Goal: Information Seeking & Learning: Learn about a topic

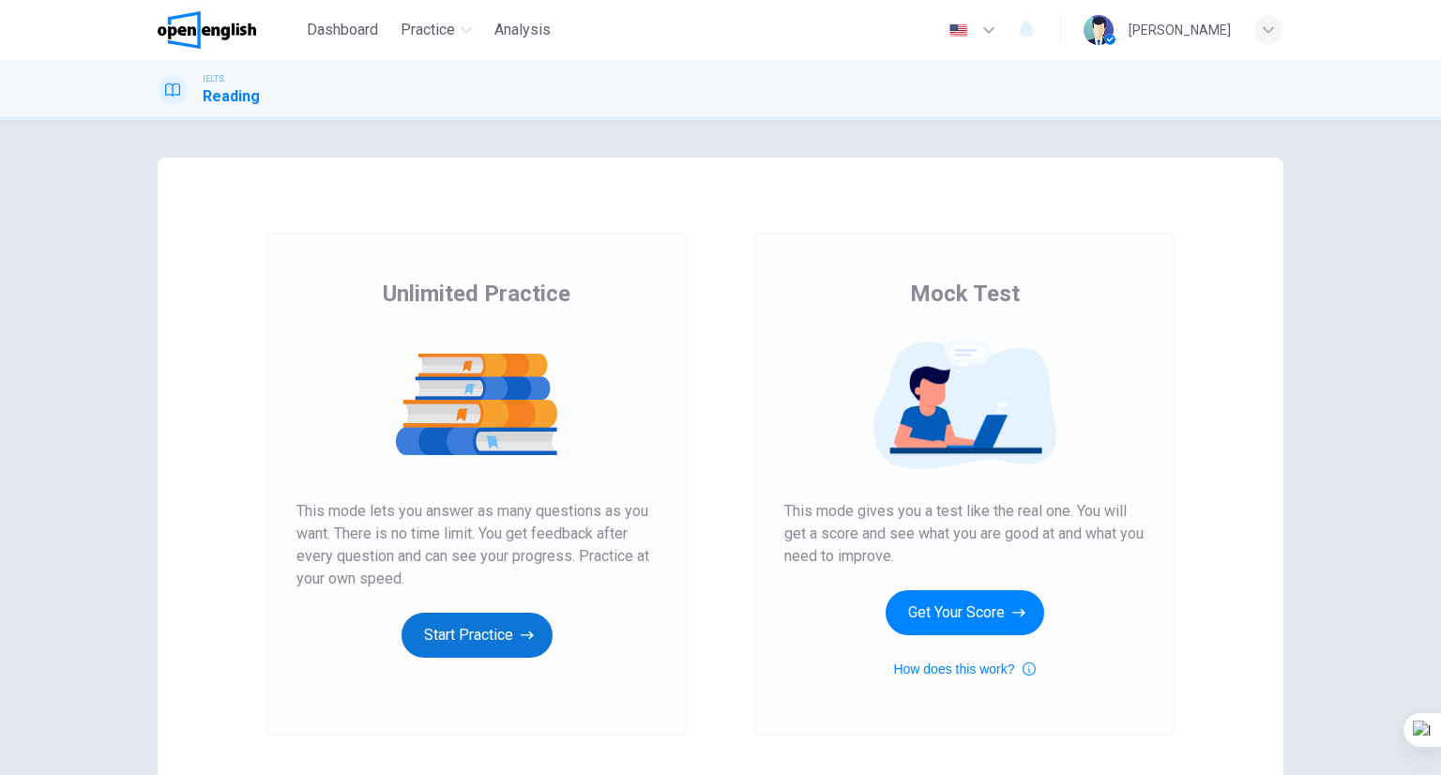
click at [523, 635] on icon "button" at bounding box center [527, 635] width 13 height 19
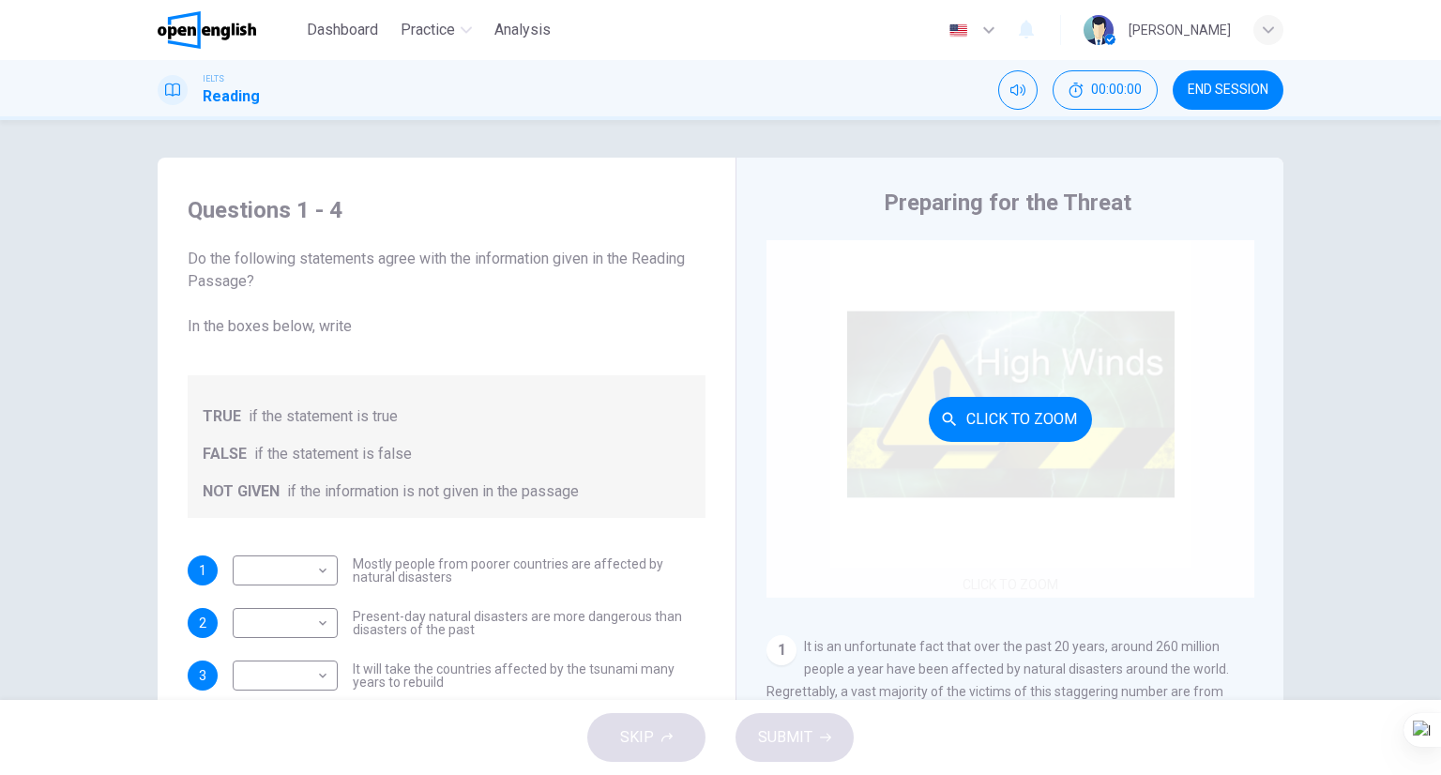
click at [977, 407] on button "Click to Zoom" at bounding box center [1010, 419] width 163 height 45
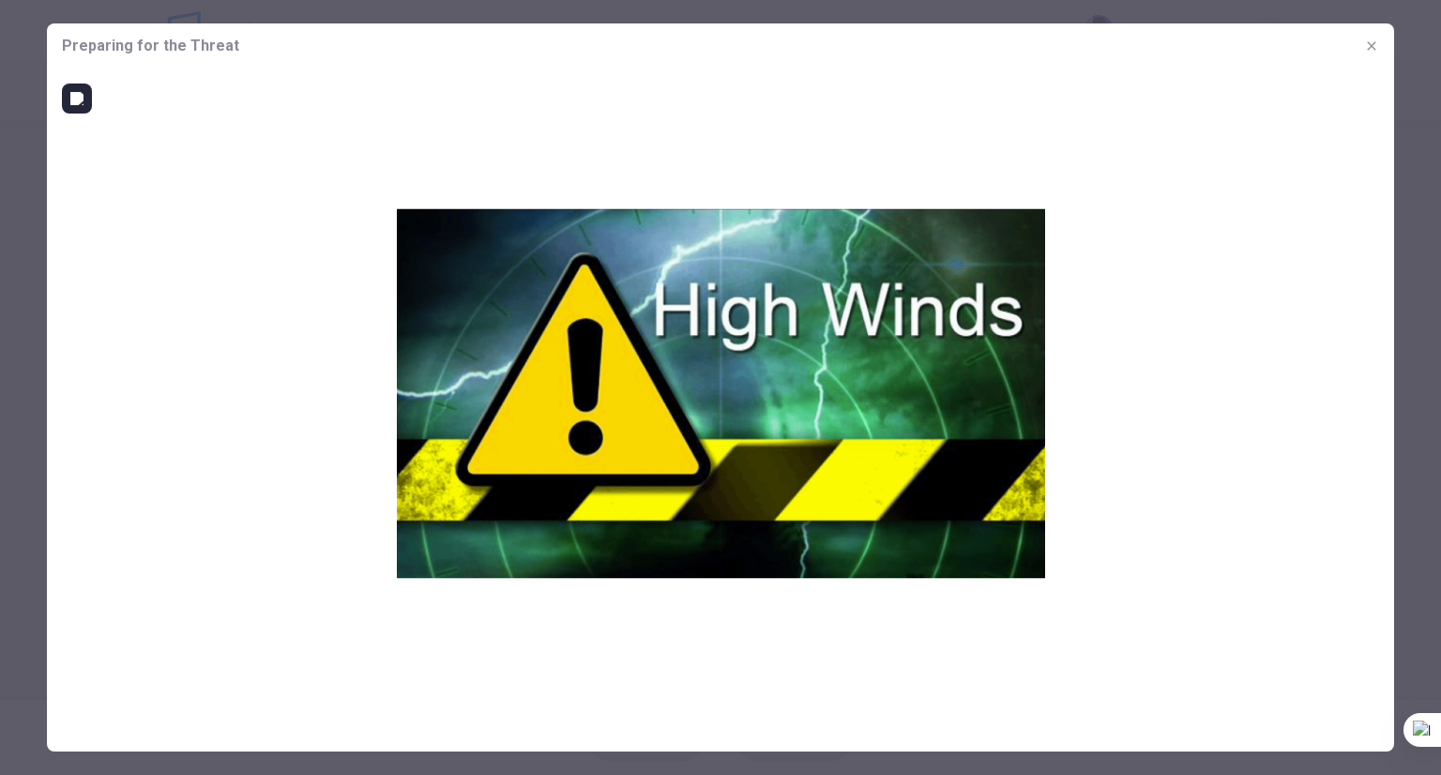
click at [1294, 286] on img at bounding box center [720, 392] width 1347 height 648
drag, startPoint x: 1376, startPoint y: 31, endPoint x: 1375, endPoint y: 42, distance: 11.3
click at [1375, 42] on div "Preparing for the Threat" at bounding box center [720, 45] width 1347 height 45
click at [1373, 42] on icon "button" at bounding box center [1371, 45] width 8 height 8
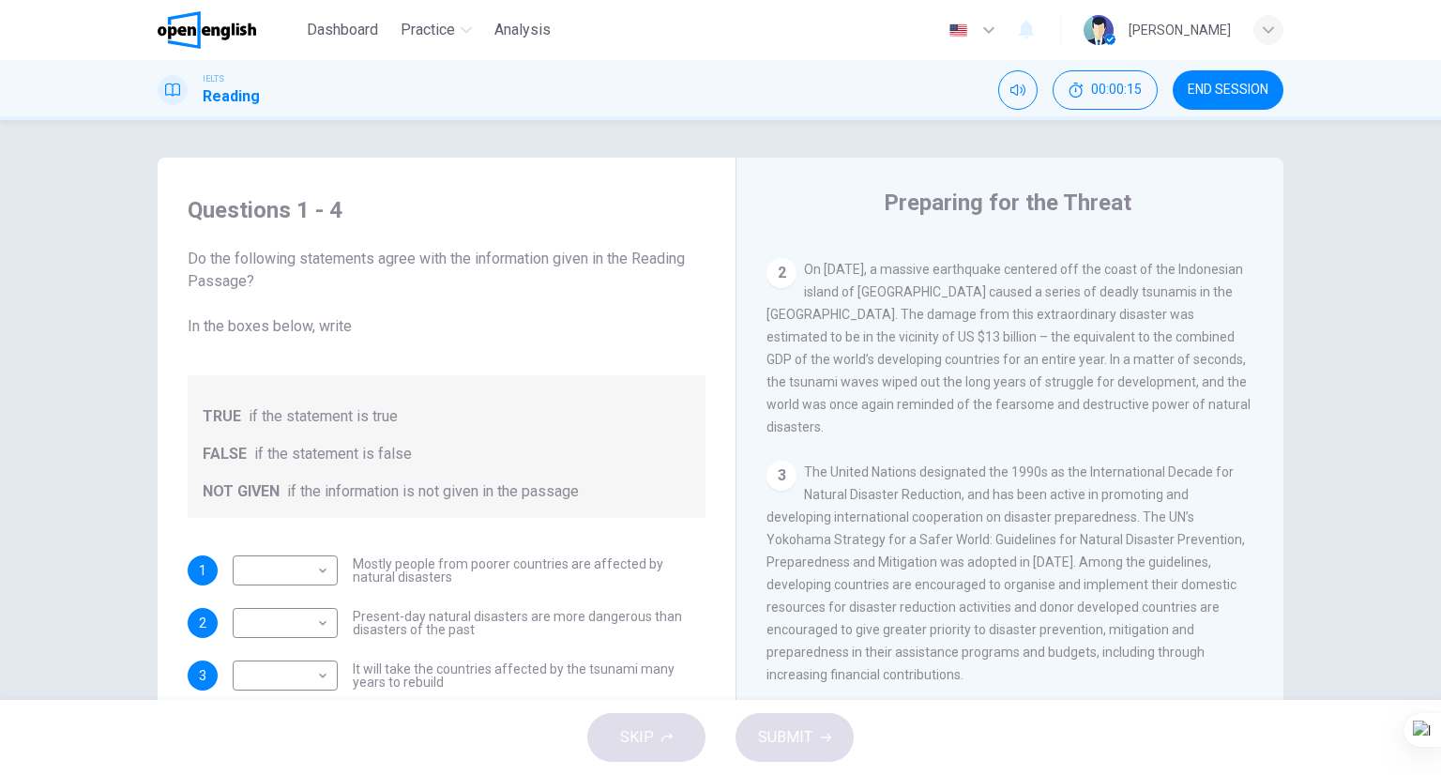
scroll to position [298, 0]
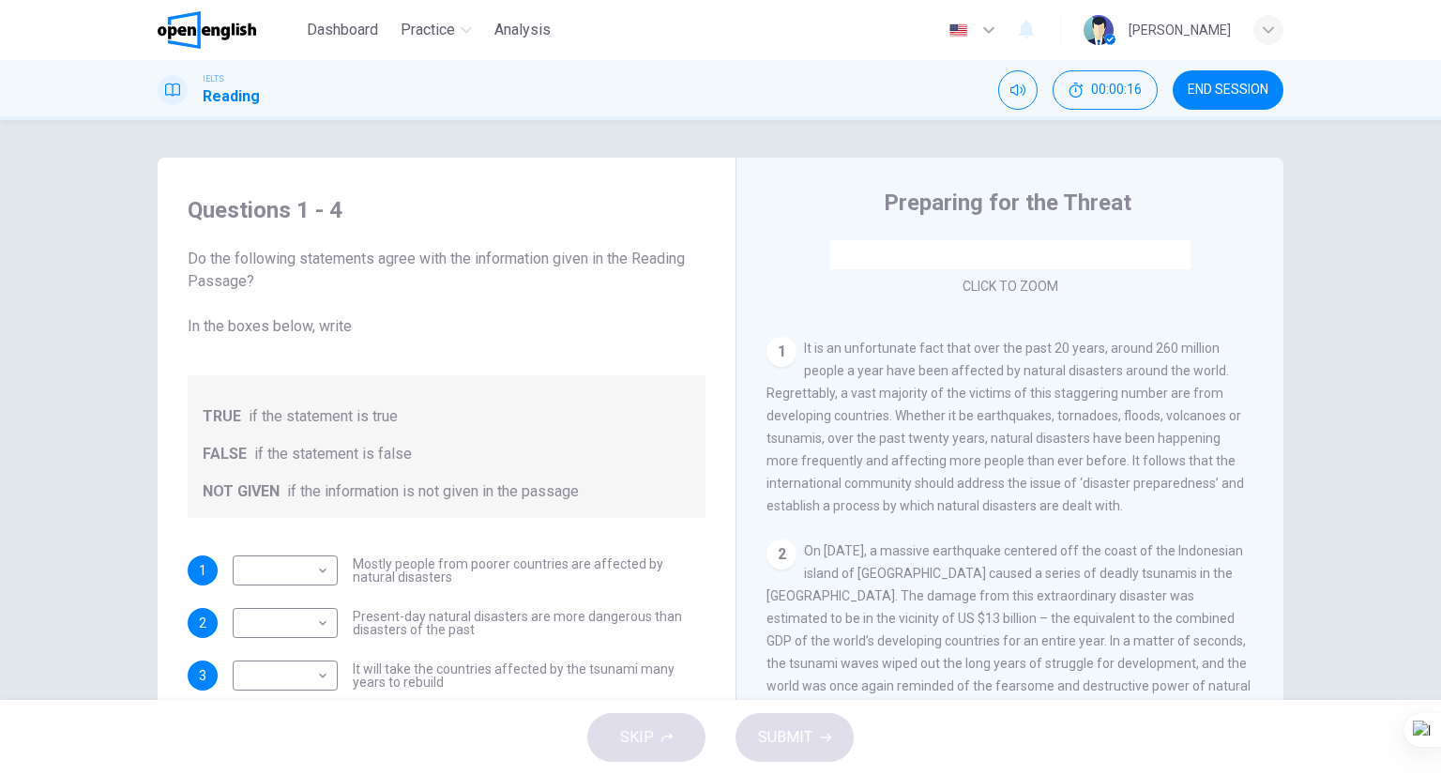
click at [773, 346] on div "1" at bounding box center [781, 352] width 30 height 30
click at [1415, 732] on div at bounding box center [1418, 730] width 45 height 34
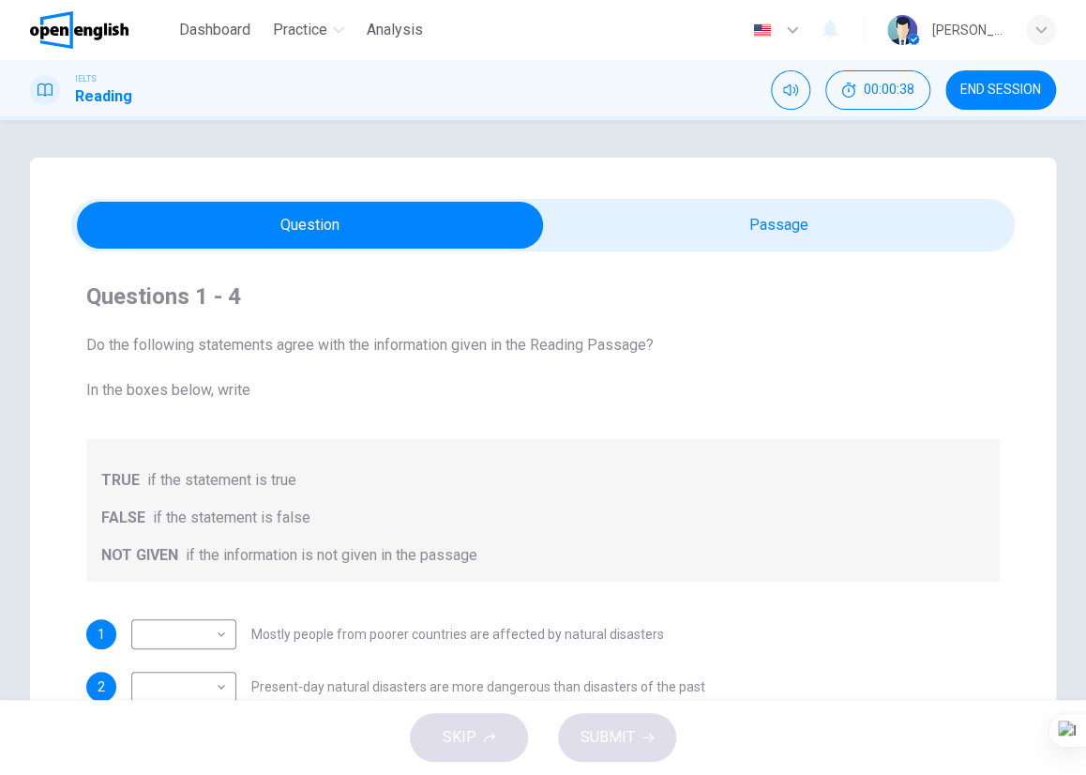
drag, startPoint x: 945, startPoint y: 177, endPoint x: 944, endPoint y: 189, distance: 11.3
click at [945, 177] on div "Questions 1 - 4 Do the following statements agree with the information given in…" at bounding box center [543, 535] width 1026 height 754
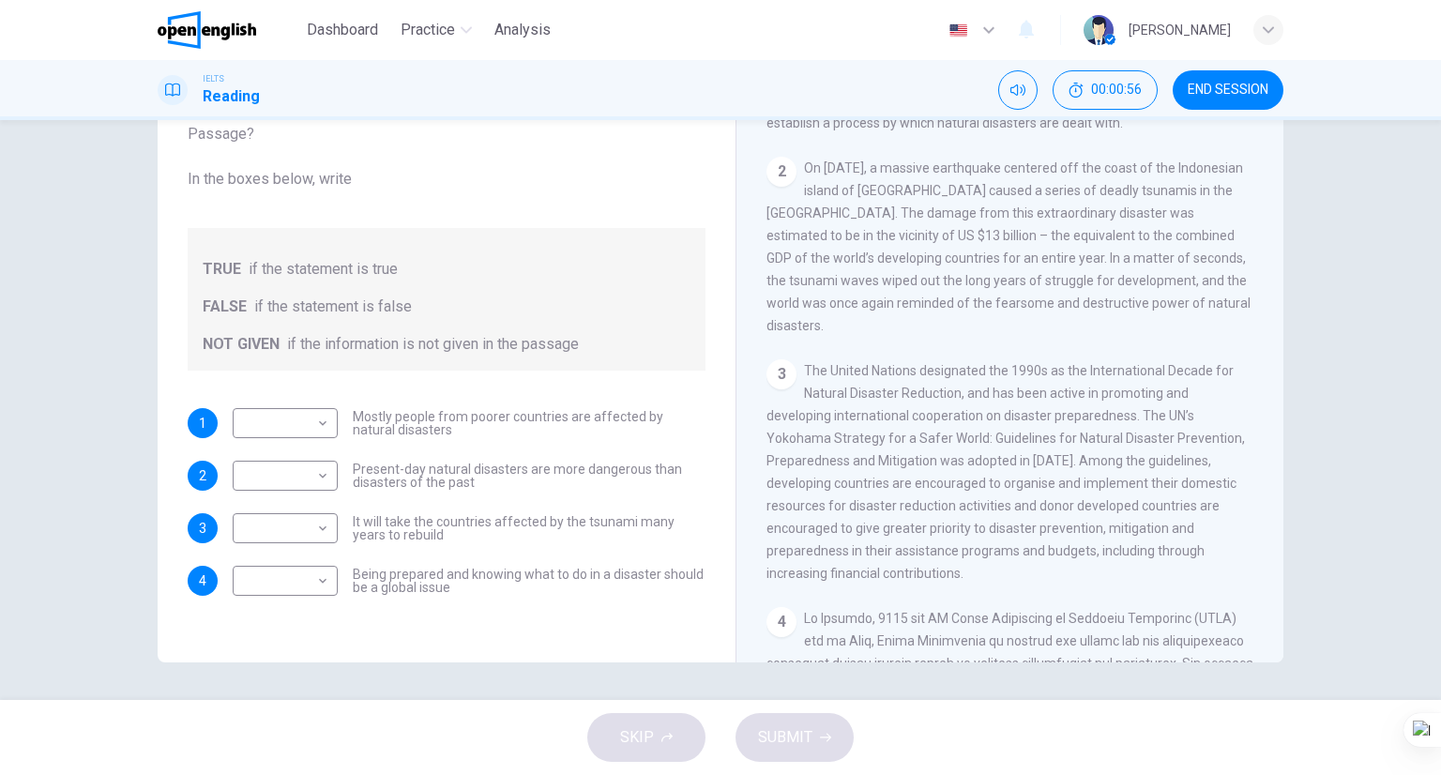
scroll to position [563, 0]
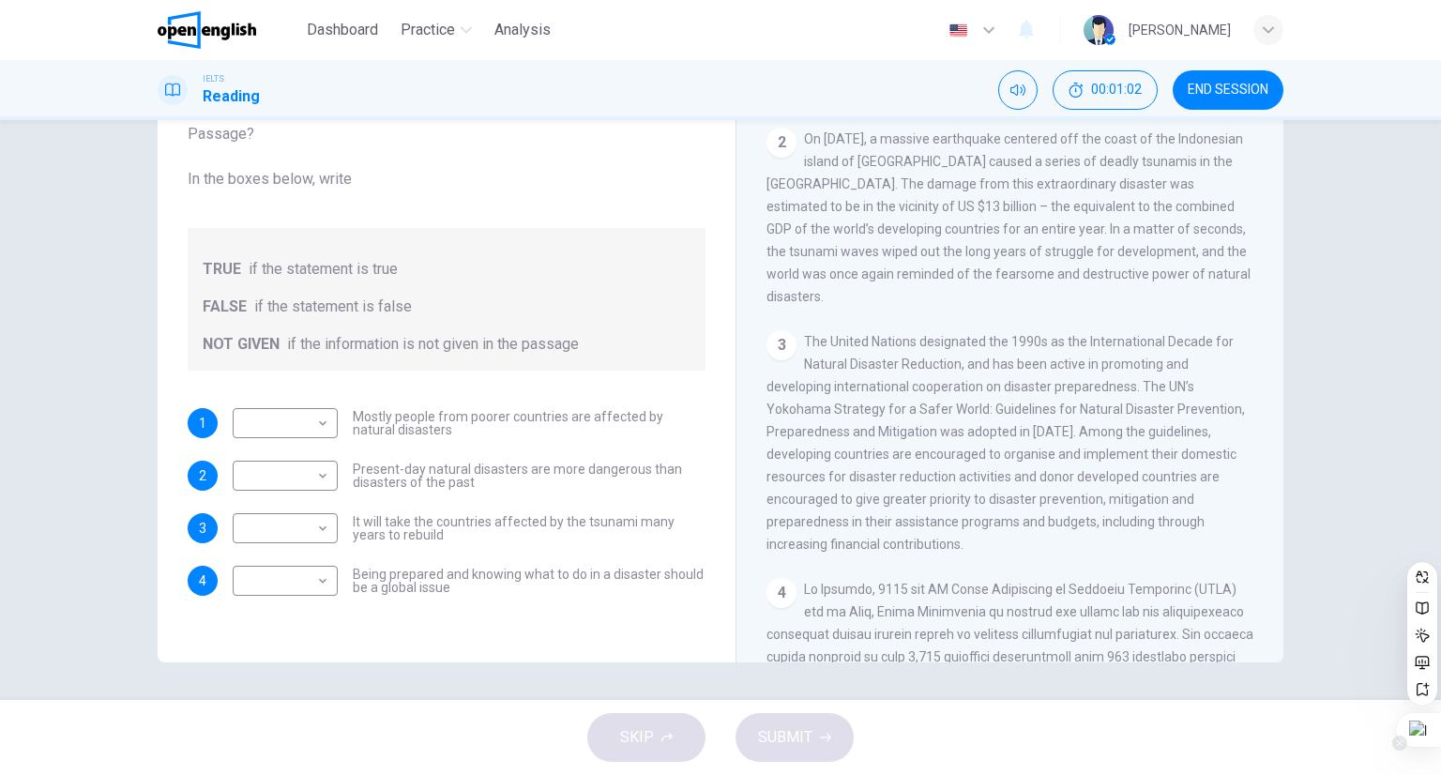
click at [1426, 717] on div at bounding box center [1418, 730] width 45 height 34
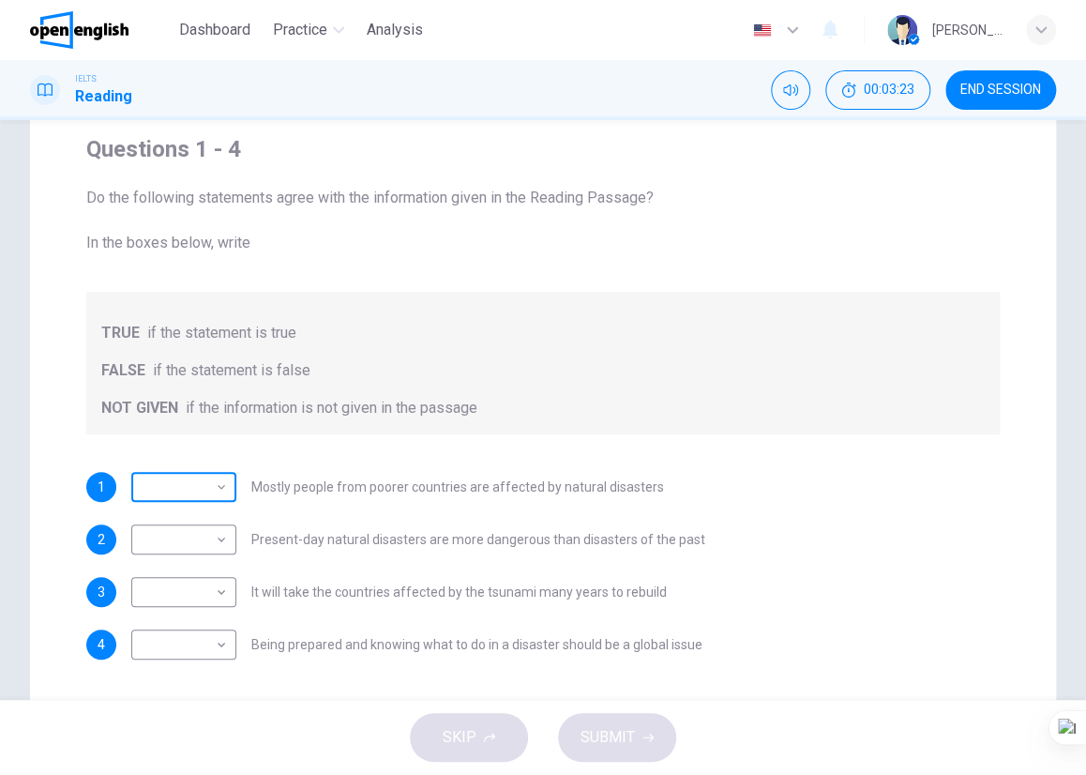
click at [202, 477] on body "This site uses cookies, as explained in our Privacy Policy . If you agree to th…" at bounding box center [543, 387] width 1086 height 775
type input "*********"
click at [217, 539] on body "This site uses cookies, as explained in our Privacy Policy . If you agree to th…" at bounding box center [543, 387] width 1086 height 775
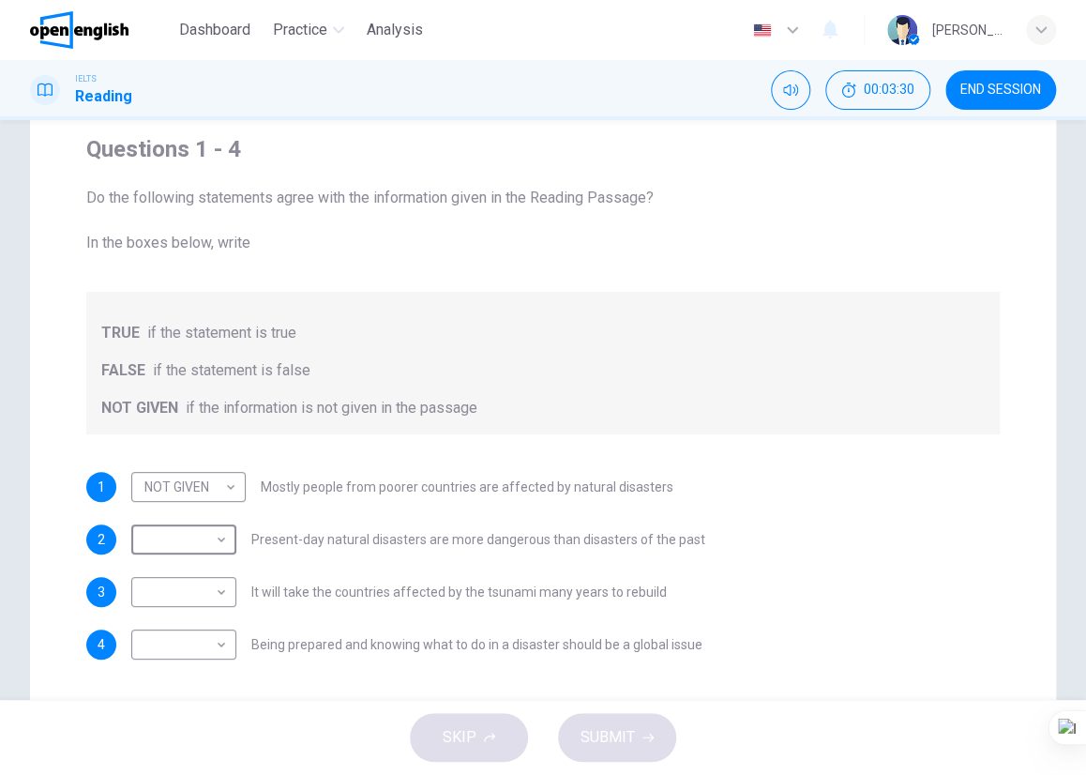
type input "*********"
click at [211, 589] on body "This site uses cookies, as explained in our Privacy Policy . If you agree to th…" at bounding box center [543, 387] width 1086 height 775
click at [200, 774] on li "TRUE" at bounding box center [543, 786] width 1086 height 23
type input "****"
click at [206, 635] on body "This site uses cookies, as explained in our Privacy Policy . If you agree to th…" at bounding box center [543, 387] width 1086 height 775
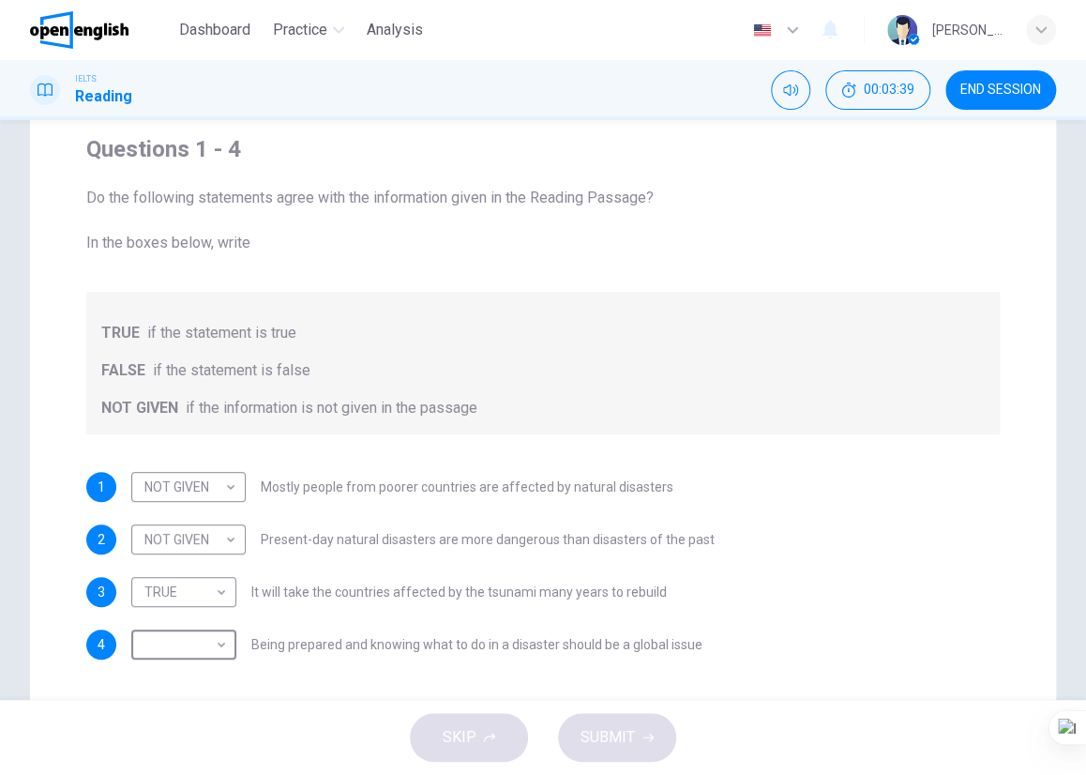
type input "*****"
click at [631, 732] on span "SUBMIT" at bounding box center [608, 737] width 54 height 26
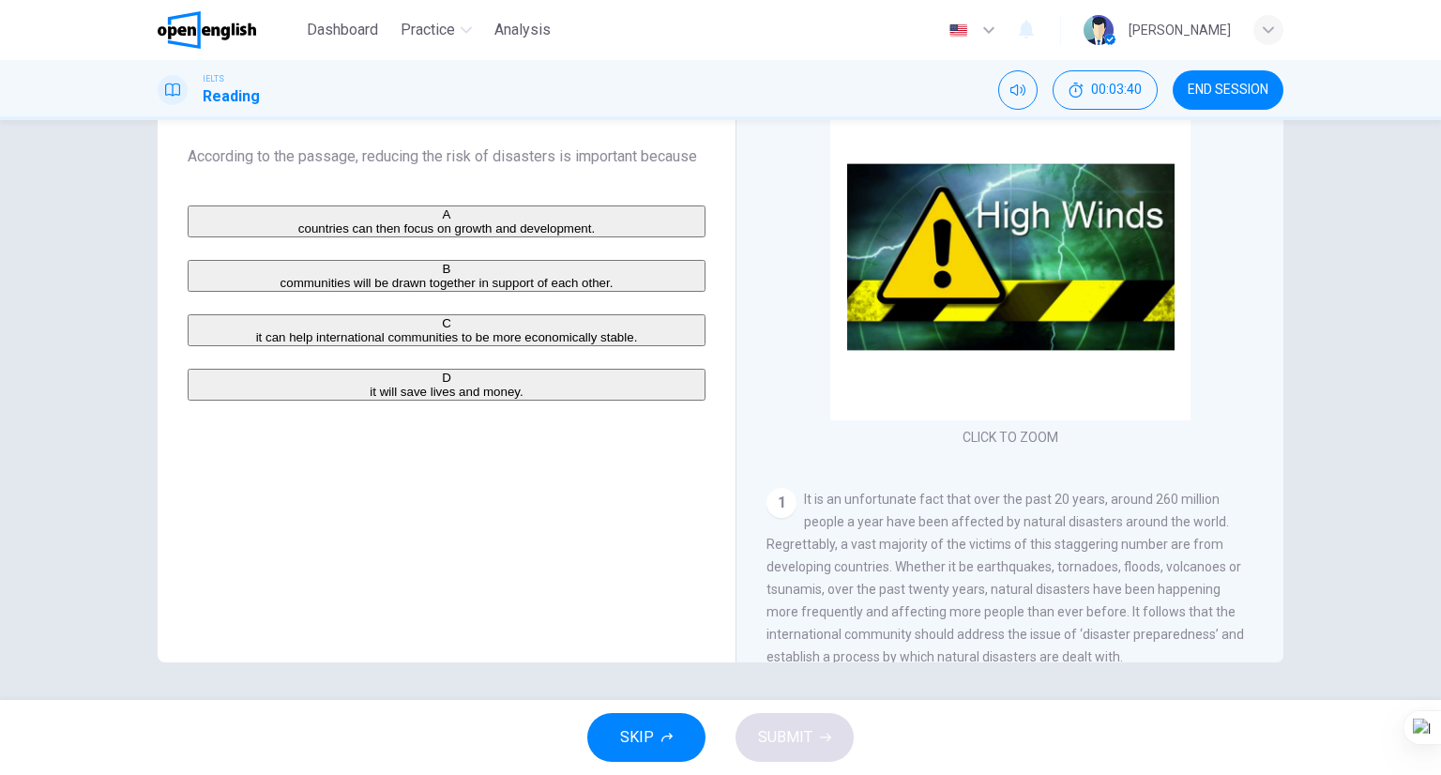
scroll to position [0, 0]
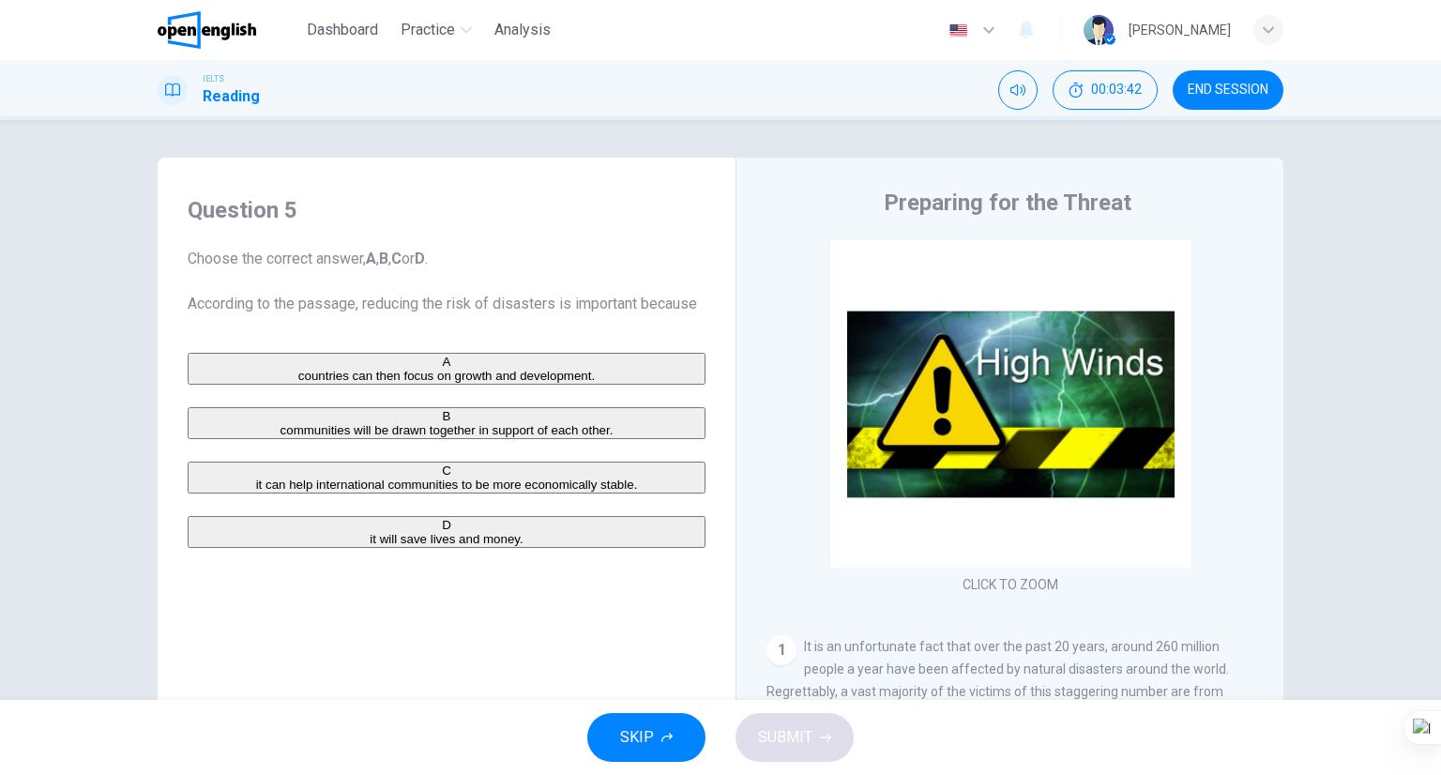
click at [468, 363] on button "A countries can then focus on growth and development." at bounding box center [447, 369] width 518 height 32
click at [439, 491] on span "it can help international communities to be more economically stable." at bounding box center [447, 484] width 382 height 14
click at [405, 415] on div "A countries can then focus on growth and development. B communities will be dra…" at bounding box center [447, 450] width 518 height 195
click at [386, 370] on span "countries can then focus on growth and development." at bounding box center [446, 376] width 296 height 14
click at [795, 708] on div "SKIP SUBMIT" at bounding box center [720, 737] width 1441 height 75
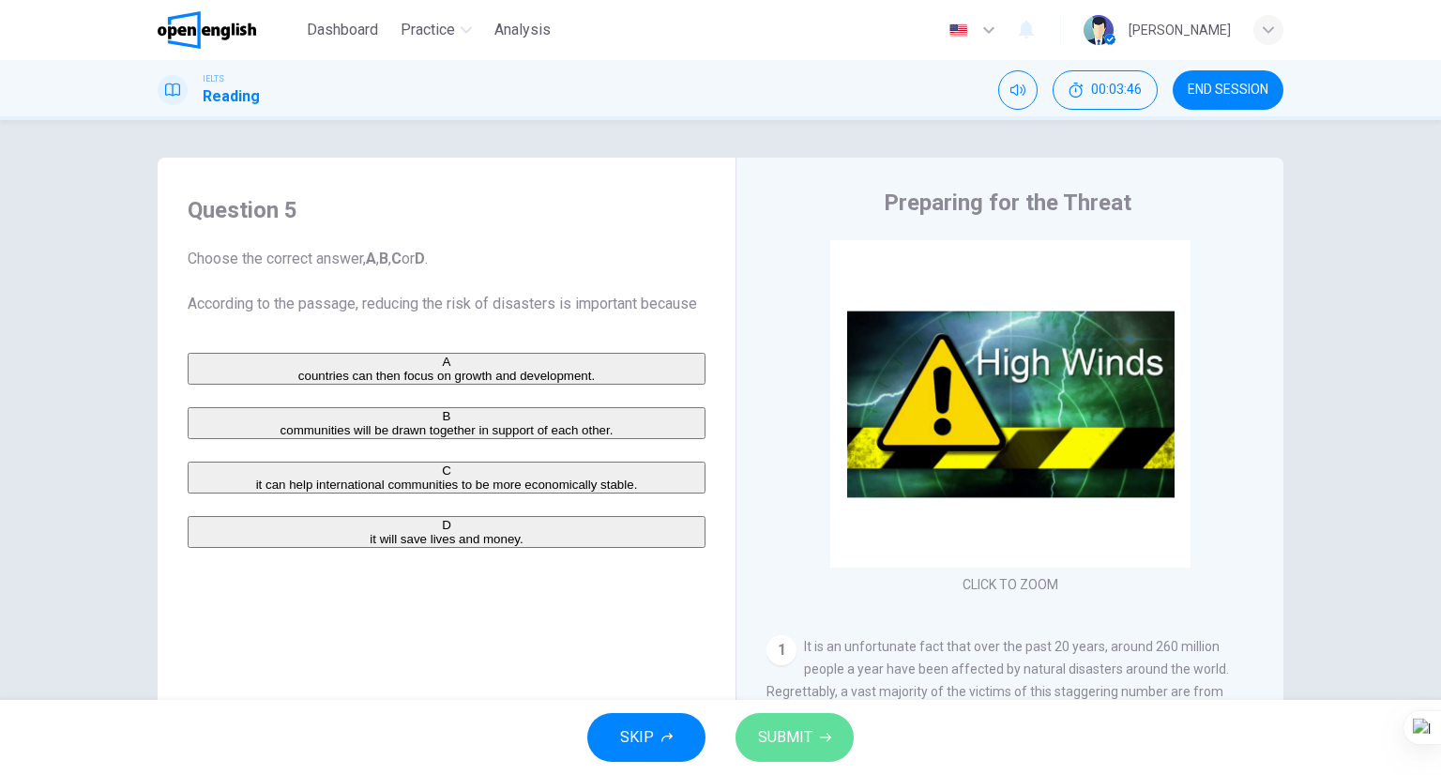
click at [789, 716] on button "SUBMIT" at bounding box center [794, 737] width 118 height 49
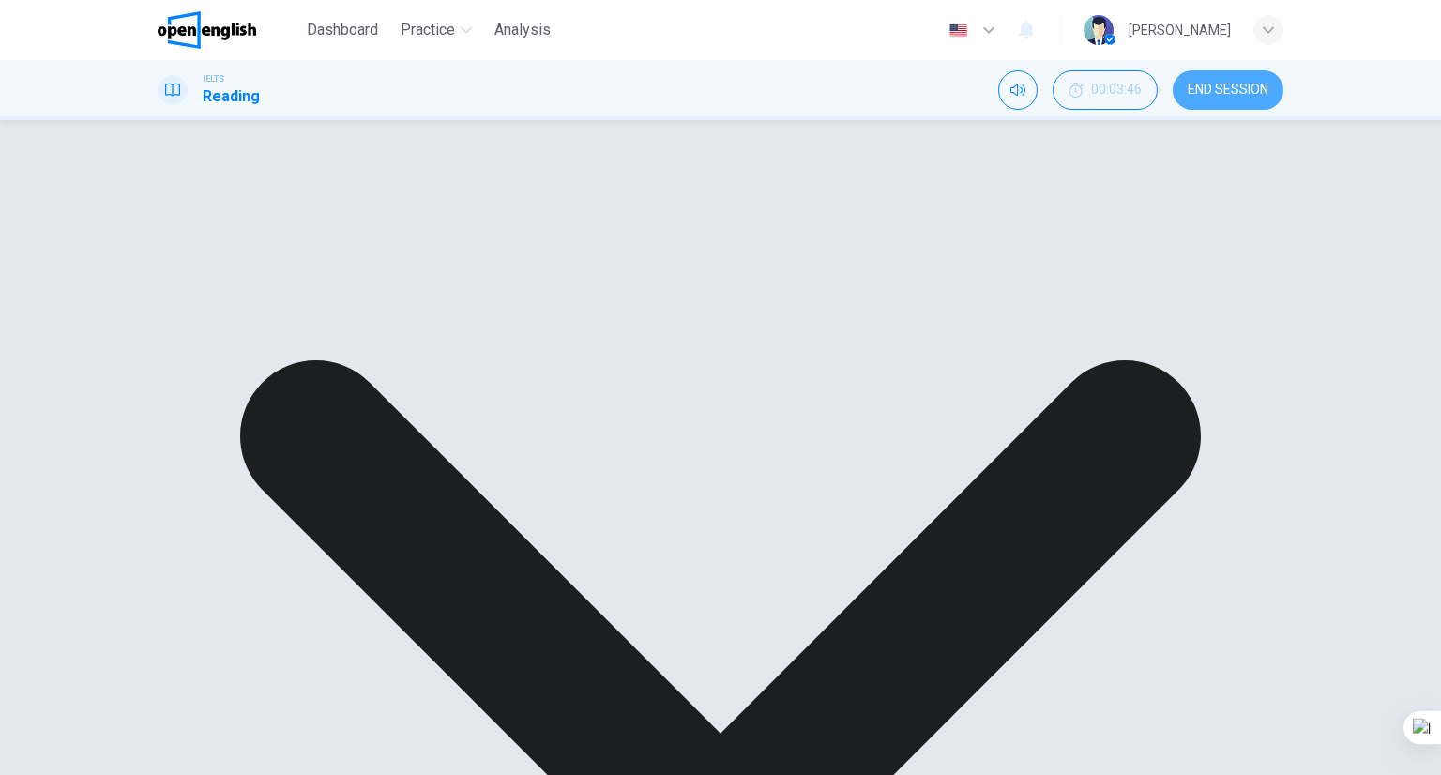
click at [1197, 98] on button "END SESSION" at bounding box center [1227, 89] width 111 height 39
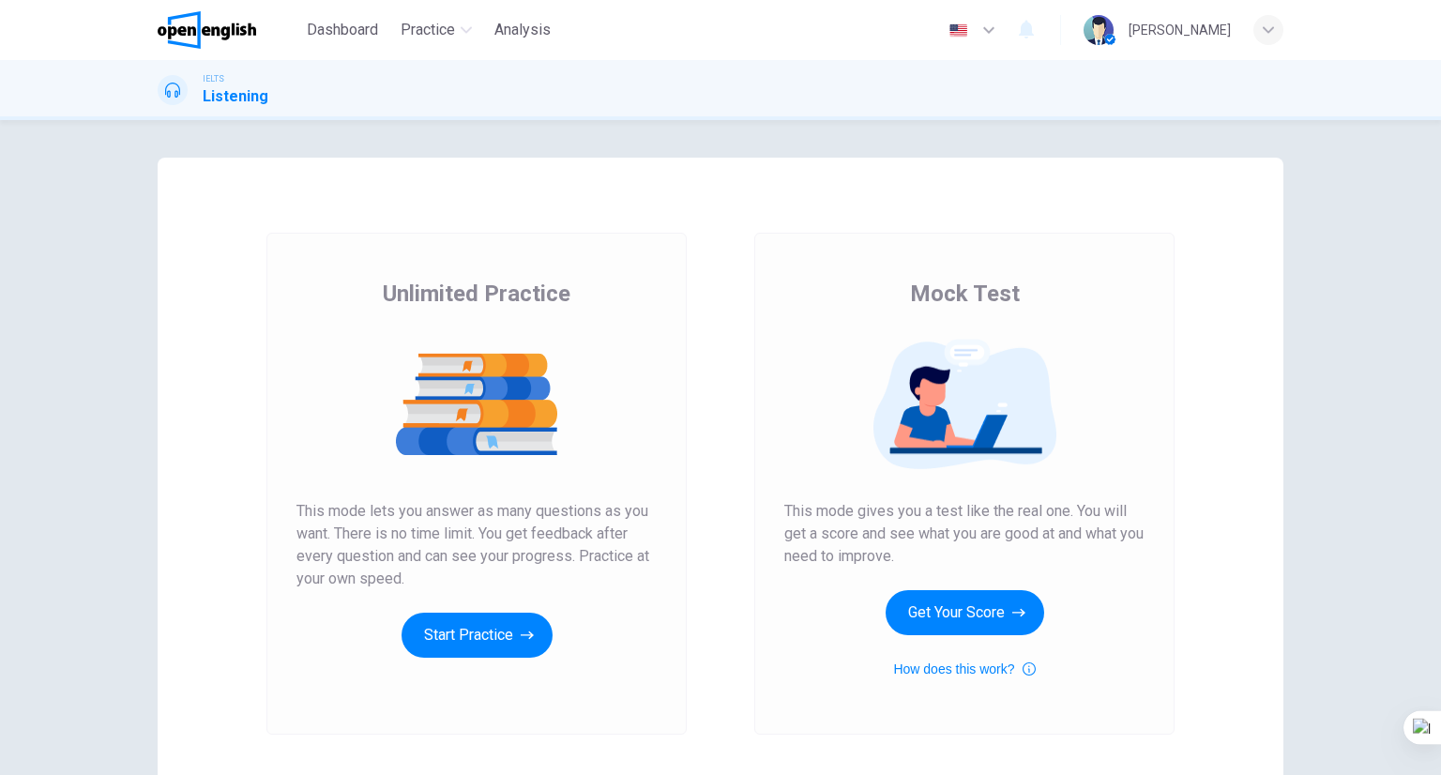
click at [532, 611] on div "Unlimited Practice This mode lets you answer as many questions as you want. The…" at bounding box center [476, 468] width 360 height 379
click at [546, 626] on button "Start Practice" at bounding box center [476, 634] width 151 height 45
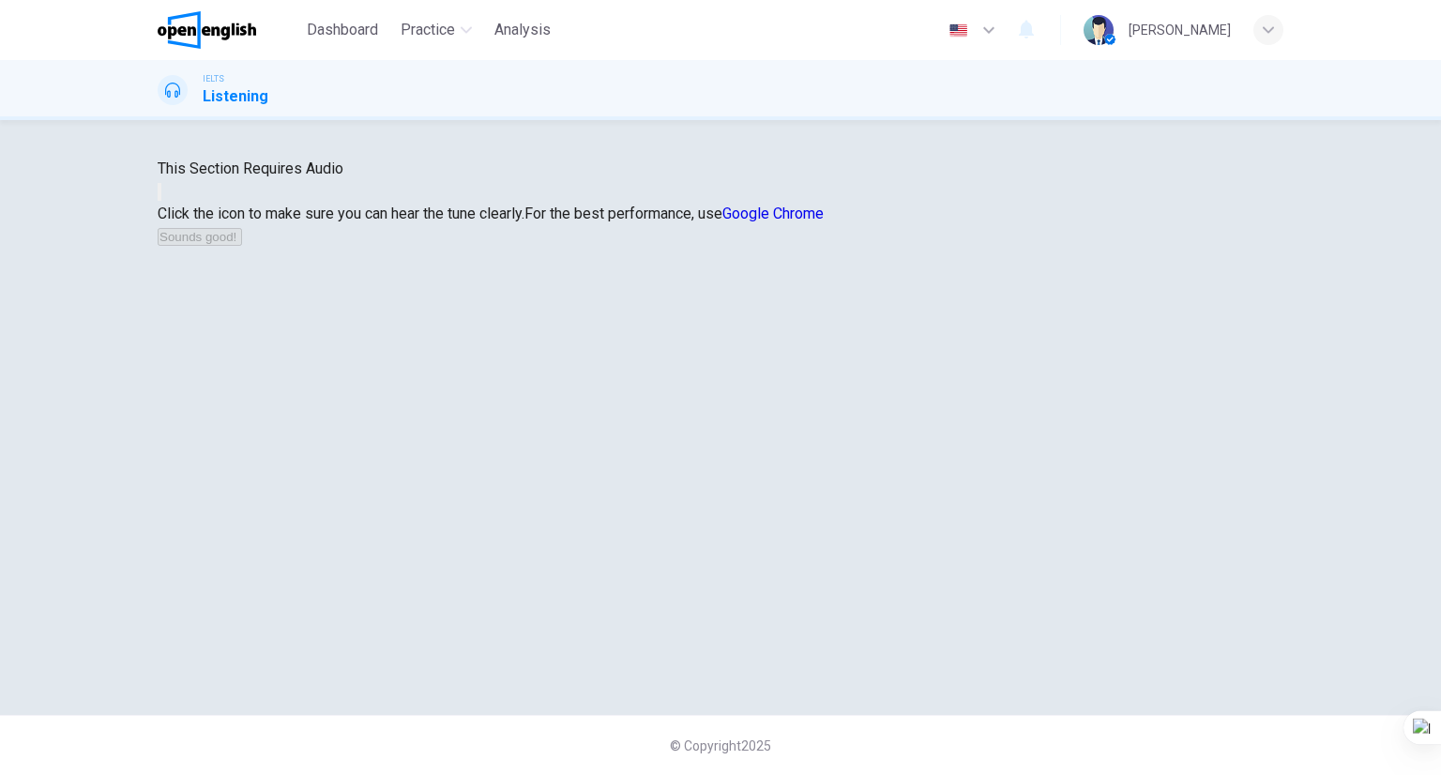
click at [161, 201] on button "button" at bounding box center [160, 192] width 4 height 18
click at [242, 246] on button "Sounds good!" at bounding box center [200, 237] width 84 height 18
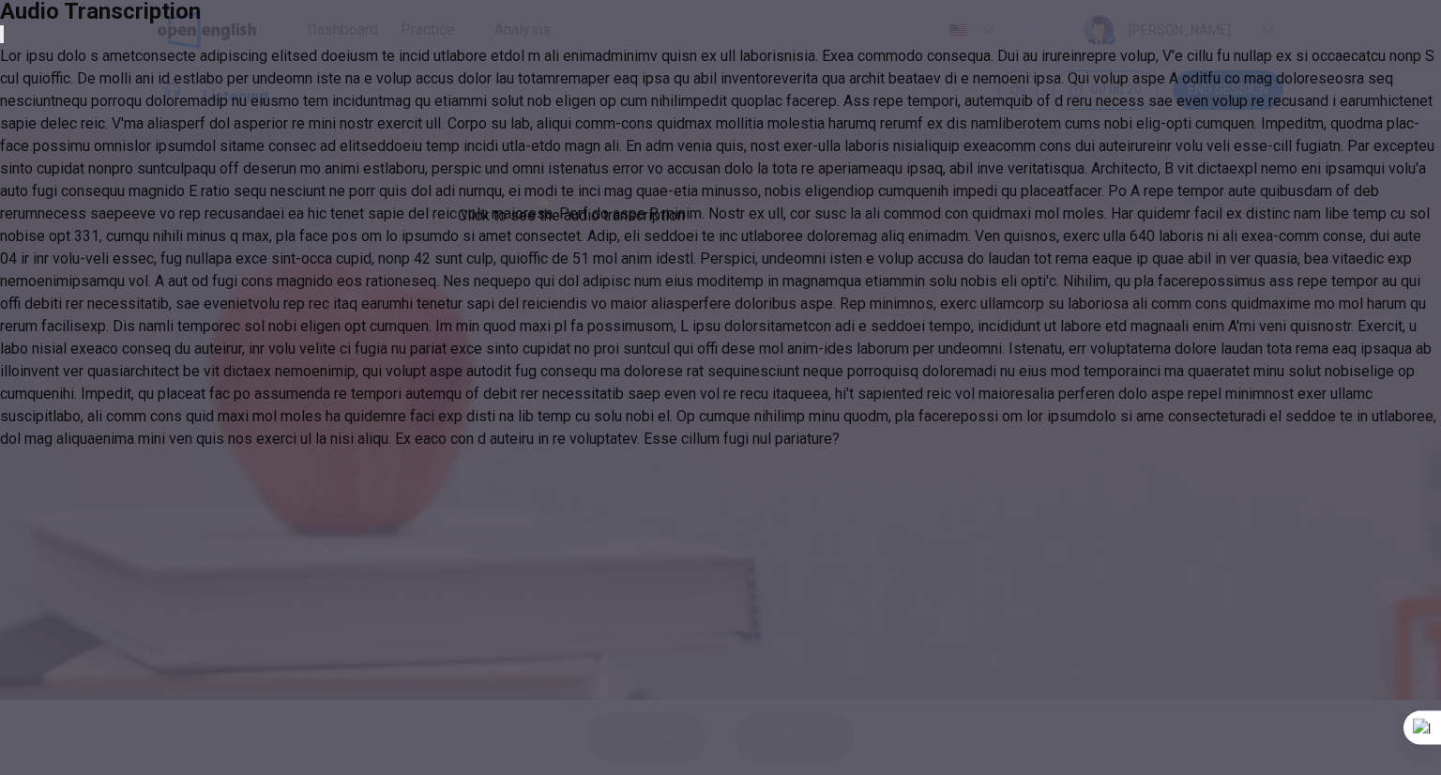
scroll to position [355, 0]
click at [705, 45] on div "Audio Transcription" at bounding box center [720, 22] width 1441 height 45
click at [1060, 344] on div at bounding box center [720, 387] width 1441 height 775
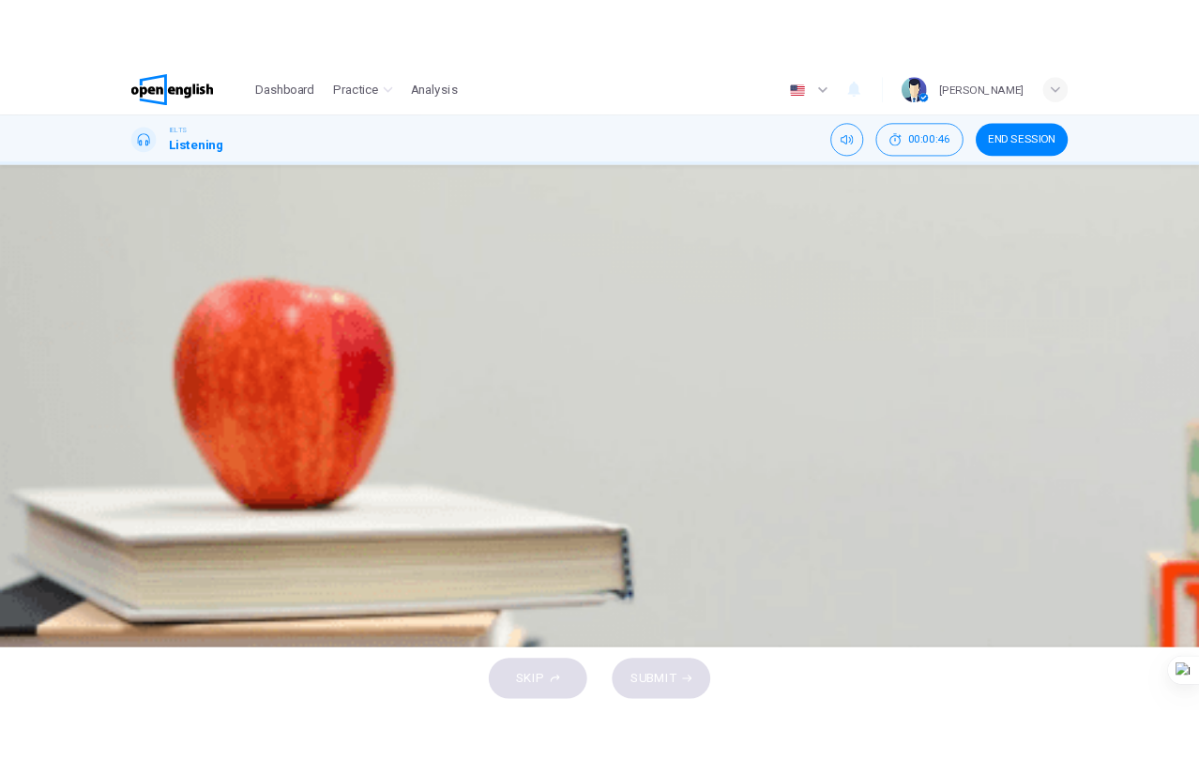
scroll to position [269, 0]
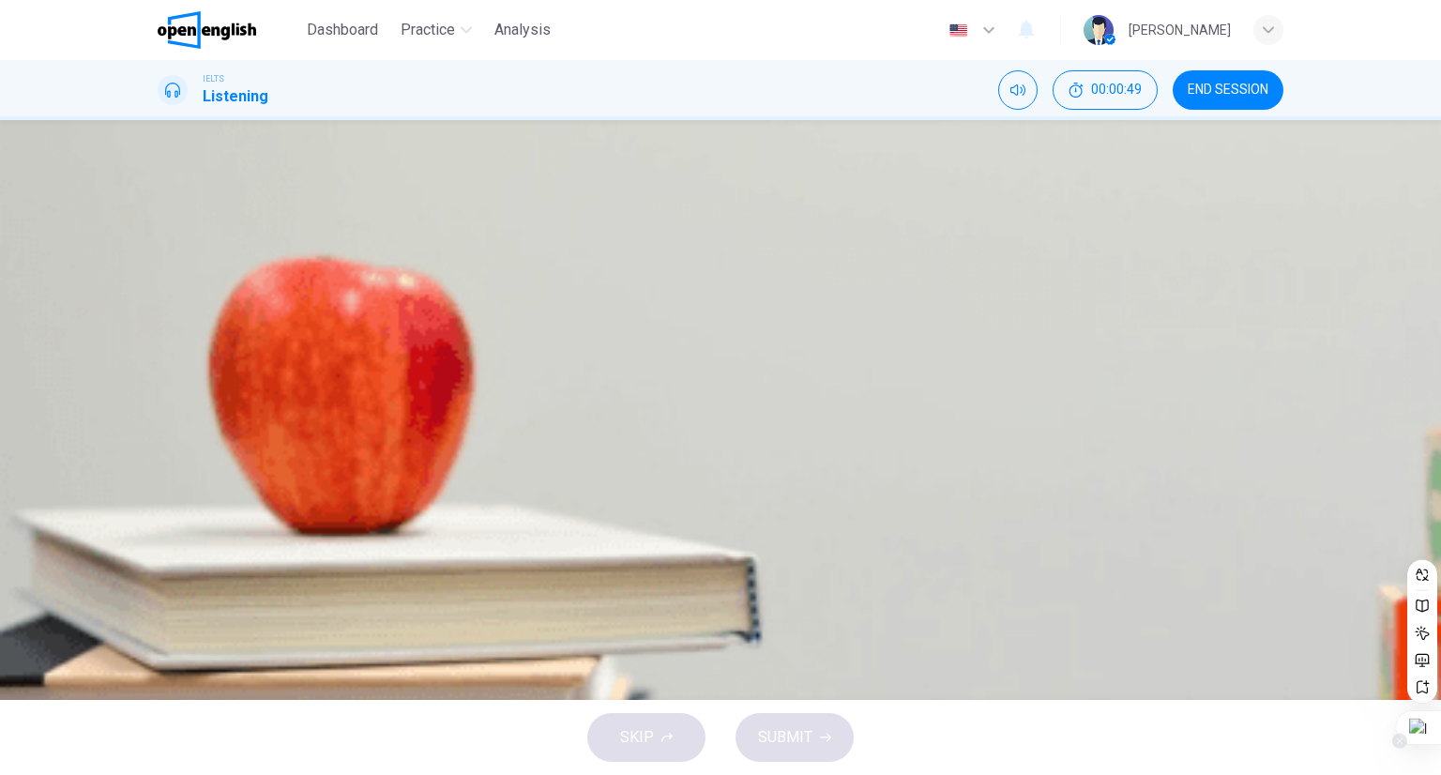
click at [1415, 726] on div at bounding box center [1418, 728] width 45 height 34
click at [332, 344] on input at bounding box center [267, 352] width 129 height 17
